Goal: Communication & Community: Answer question/provide support

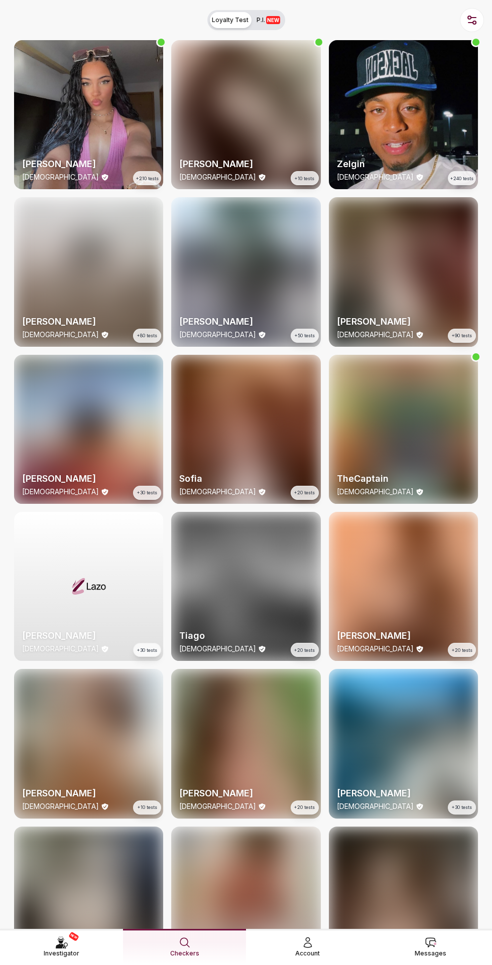
click at [445, 892] on link "Messages" at bounding box center [430, 946] width 123 height 36
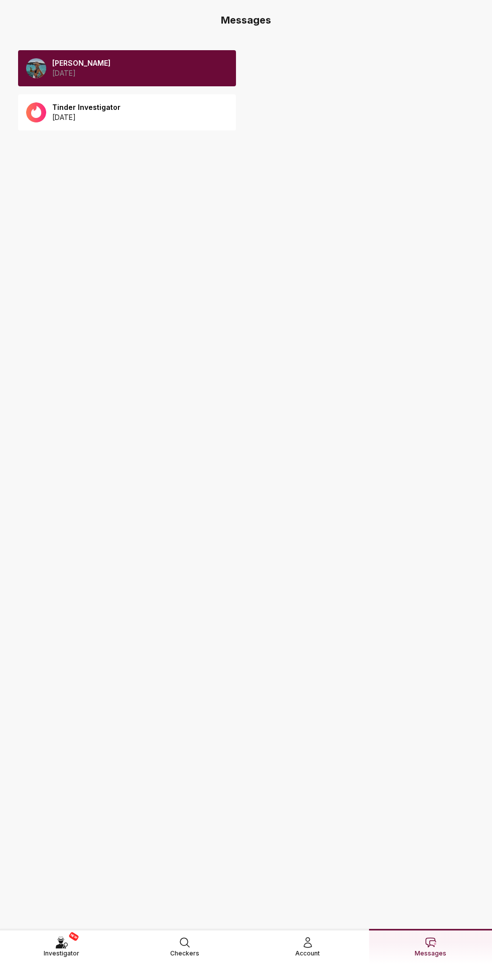
click at [82, 68] on p "[DATE]" at bounding box center [81, 73] width 58 height 10
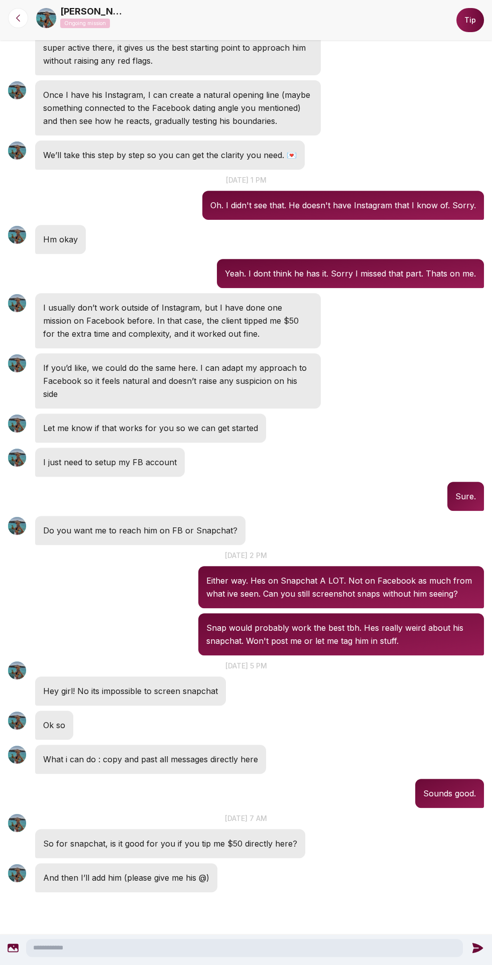
scroll to position [522, 0]
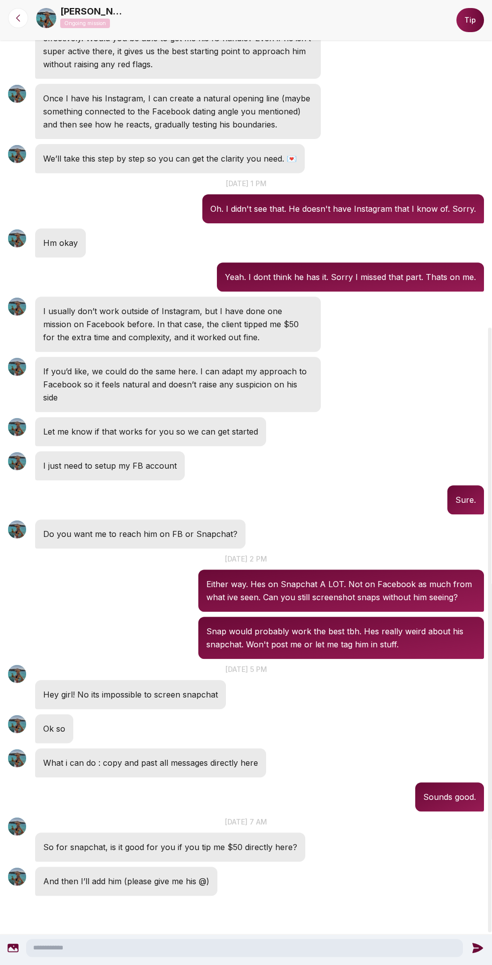
click at [218, 944] on textarea at bounding box center [244, 947] width 436 height 18
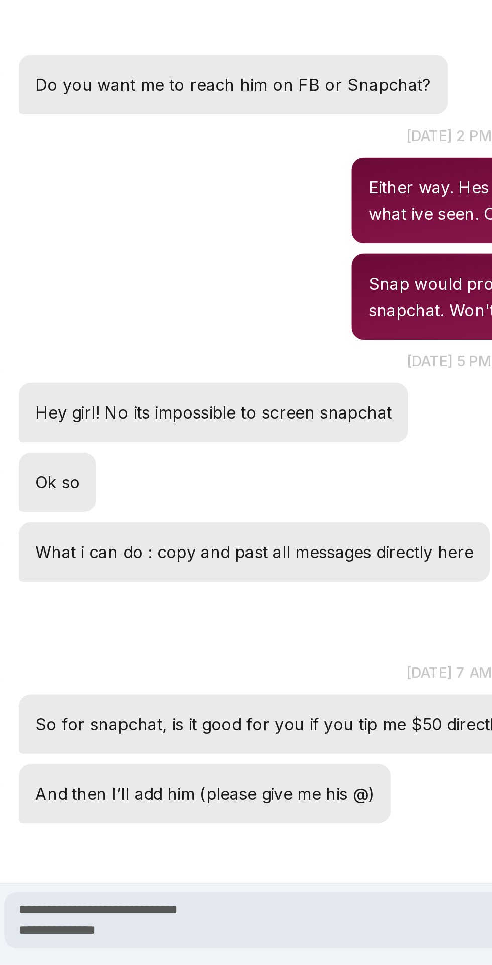
click at [173, 934] on textarea "**********" at bounding box center [246, 943] width 436 height 28
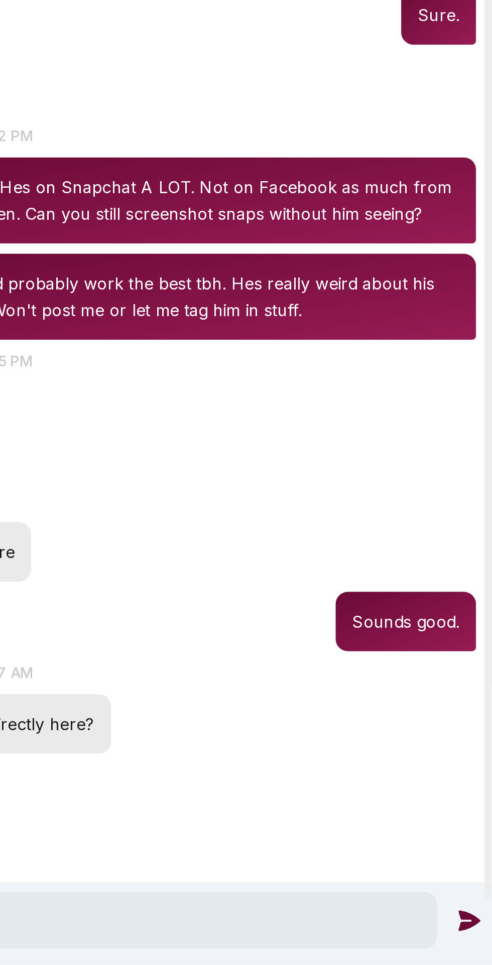
type textarea "**********"
click at [478, 945] on icon at bounding box center [480, 942] width 11 height 10
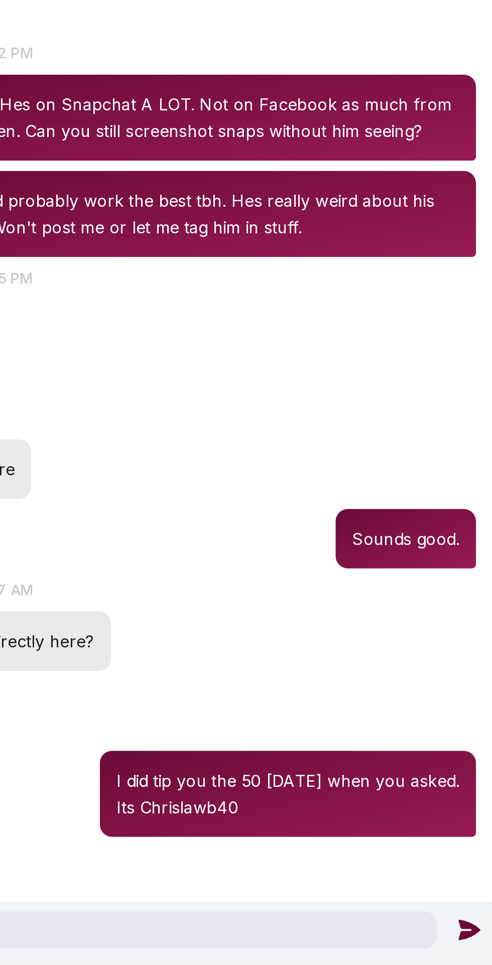
scroll to position [569, 0]
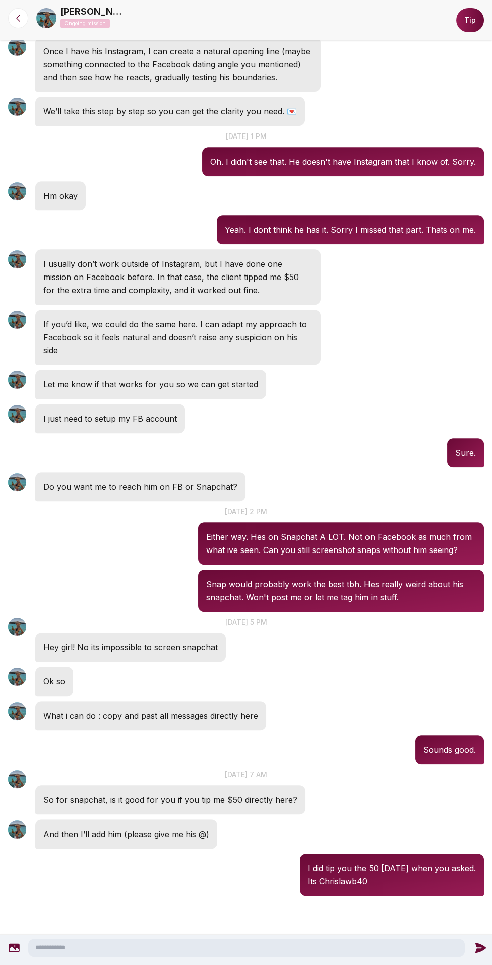
click at [58, 9] on div "Anna Ongoing mission" at bounding box center [243, 19] width 414 height 28
click at [13, 948] on icon at bounding box center [14, 948] width 11 height 9
click at [477, 949] on icon at bounding box center [480, 948] width 11 height 10
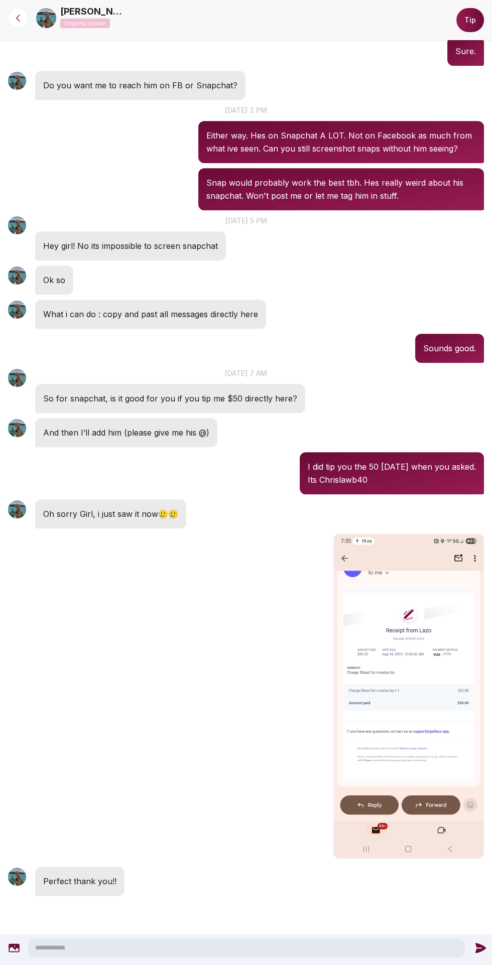
scroll to position [970, 0]
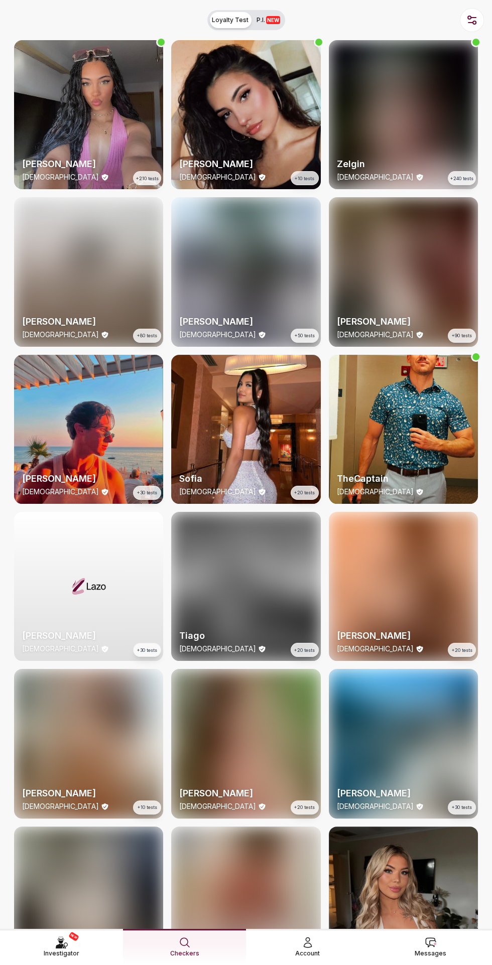
click at [434, 892] on span "Messages" at bounding box center [430, 953] width 32 height 10
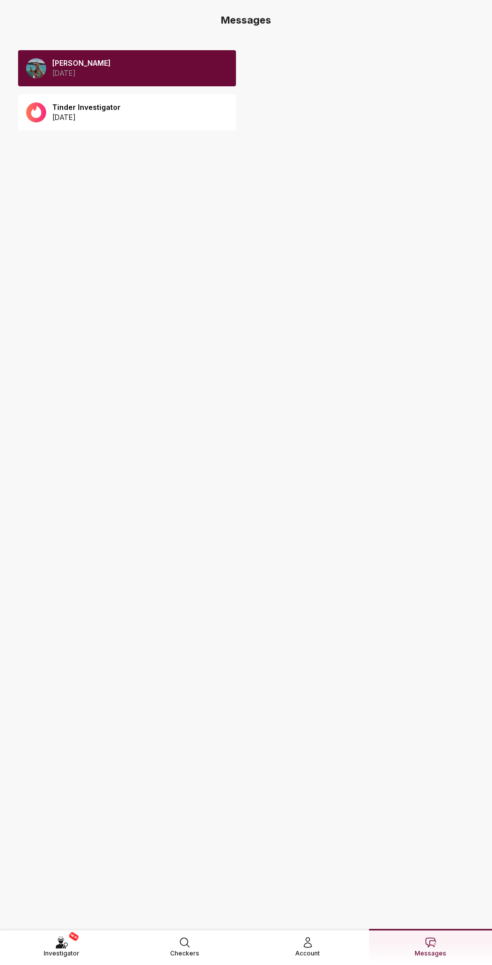
click at [67, 70] on p "[DATE]" at bounding box center [81, 73] width 58 height 10
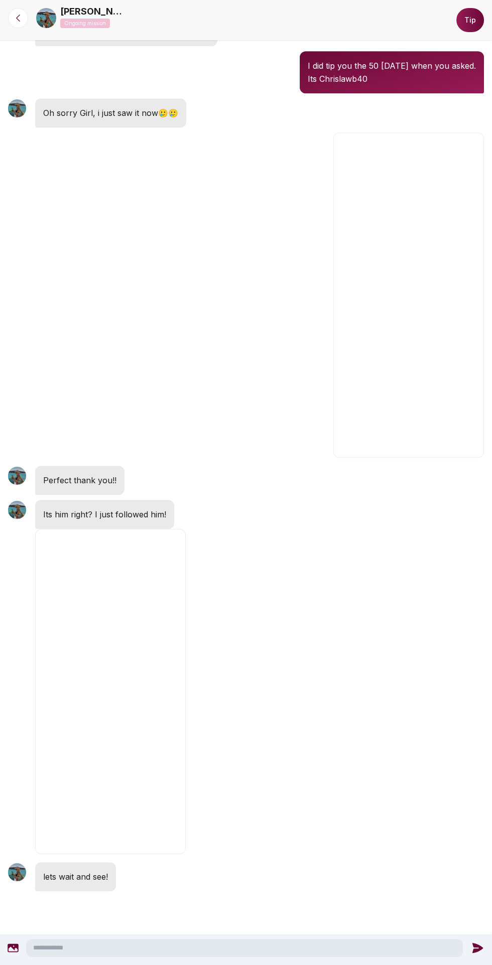
scroll to position [849, 0]
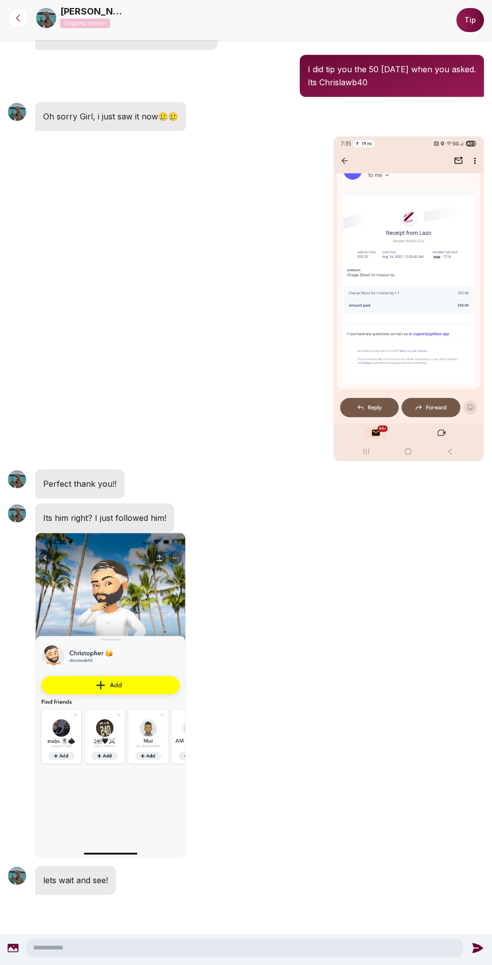
click at [256, 947] on textarea at bounding box center [244, 947] width 436 height 18
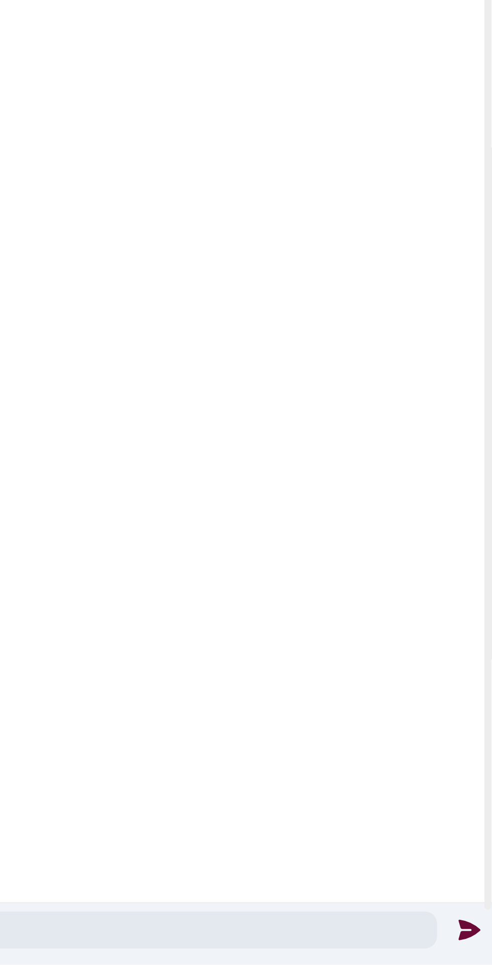
type textarea "**********"
click at [479, 948] on icon at bounding box center [480, 948] width 11 height 10
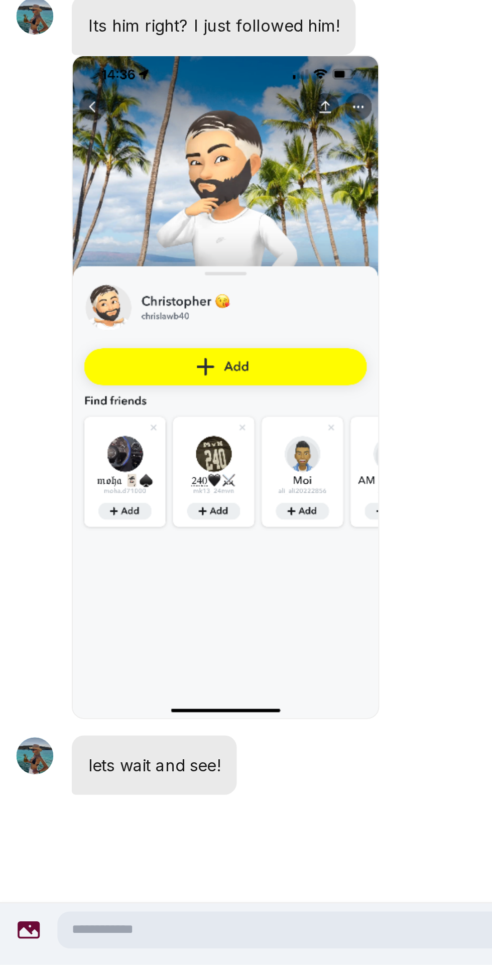
scroll to position [870, 0]
